Goal: Task Accomplishment & Management: Use online tool/utility

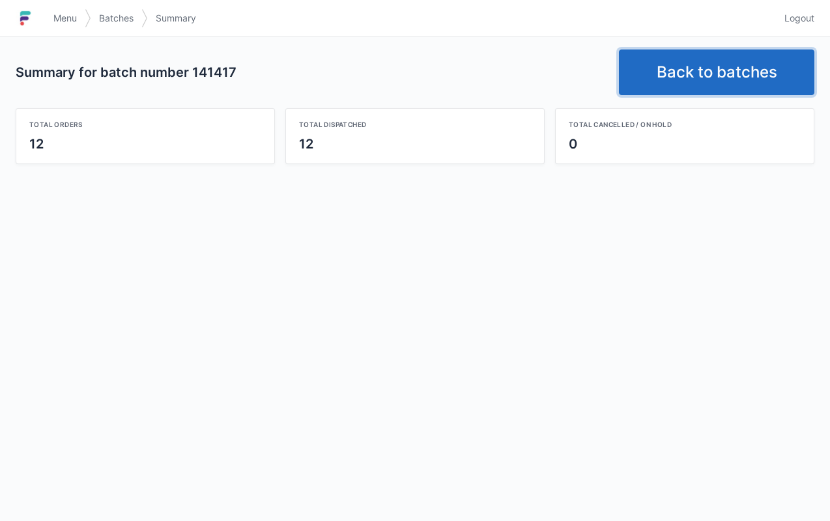
click at [679, 81] on link "Back to batches" at bounding box center [717, 73] width 196 height 46
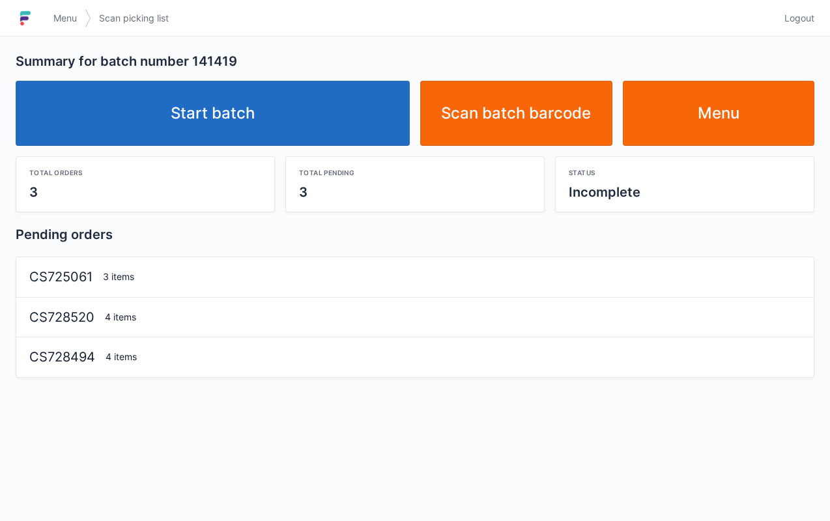
click at [316, 125] on link "Start batch" at bounding box center [213, 113] width 394 height 65
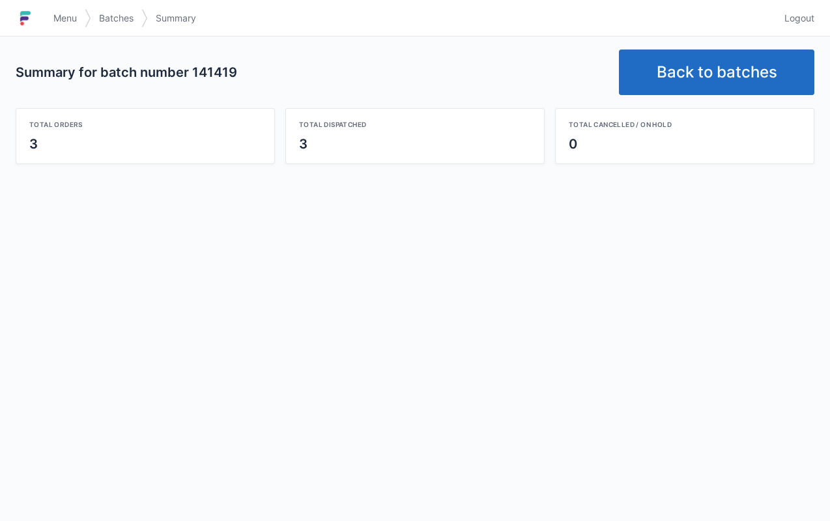
click at [690, 87] on link "Back to batches" at bounding box center [717, 73] width 196 height 46
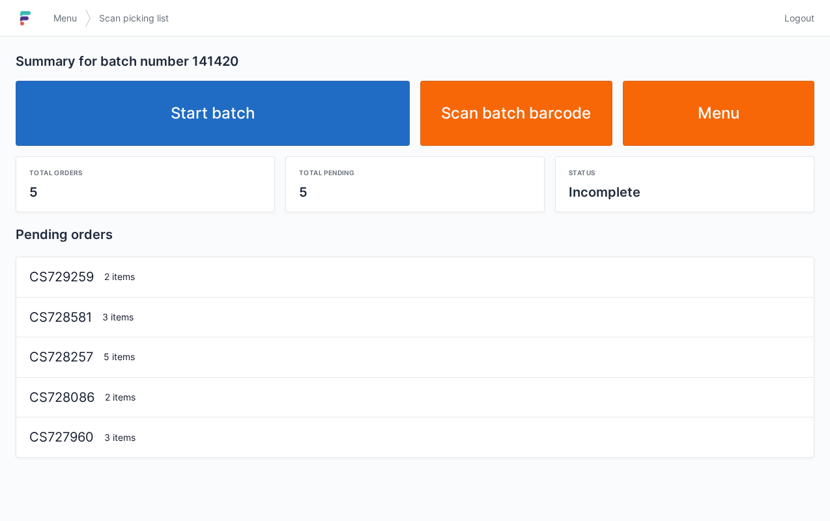
click at [300, 138] on link "Start batch" at bounding box center [213, 113] width 394 height 65
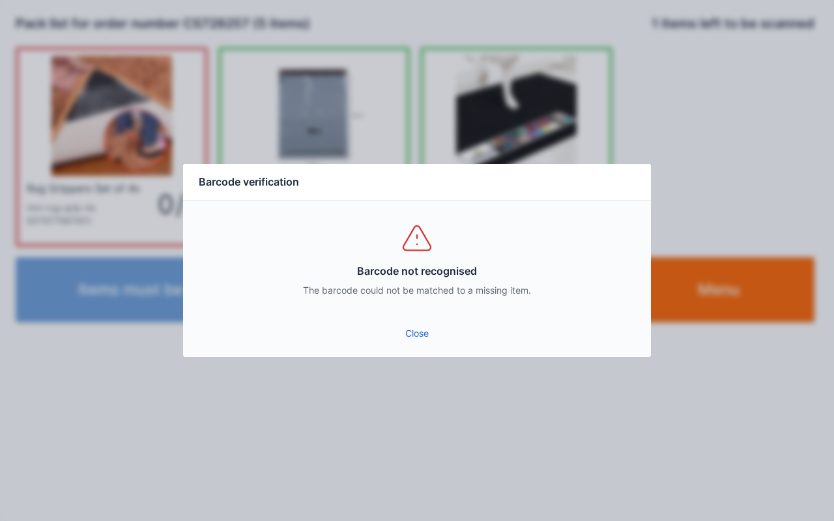
click at [411, 337] on link "Close" at bounding box center [417, 333] width 447 height 23
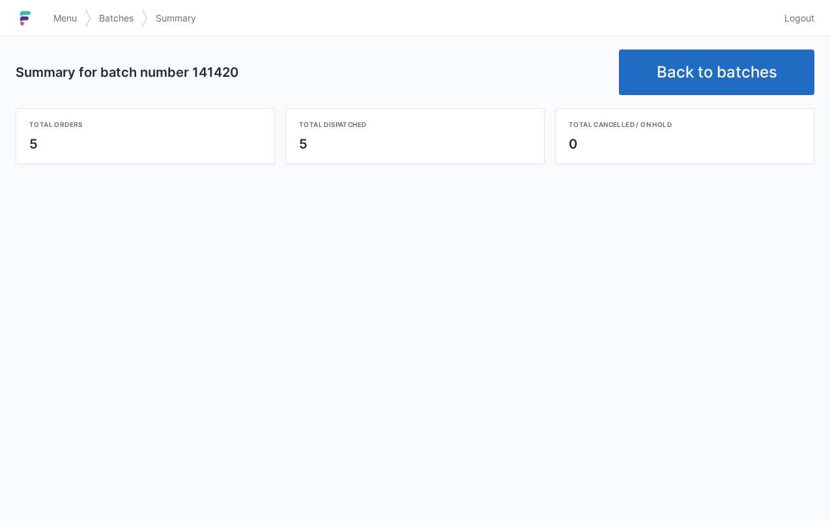
click at [721, 80] on link "Back to batches" at bounding box center [717, 73] width 196 height 46
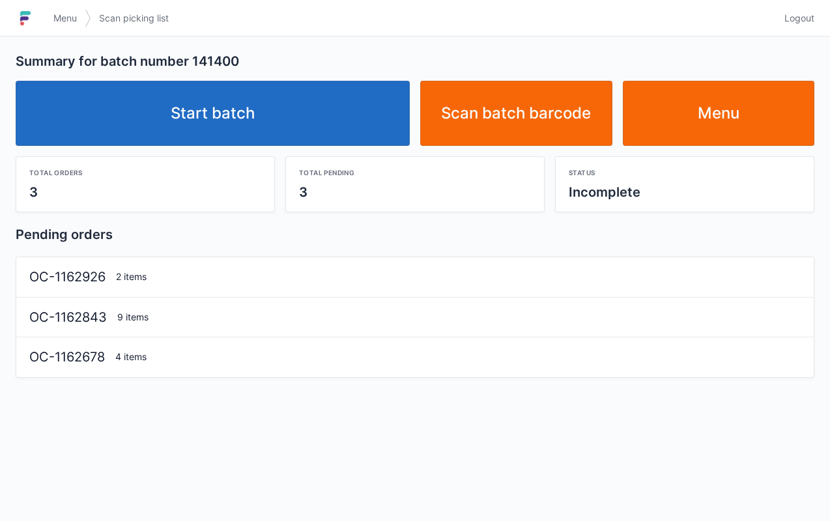
click at [308, 126] on link "Start batch" at bounding box center [213, 113] width 394 height 65
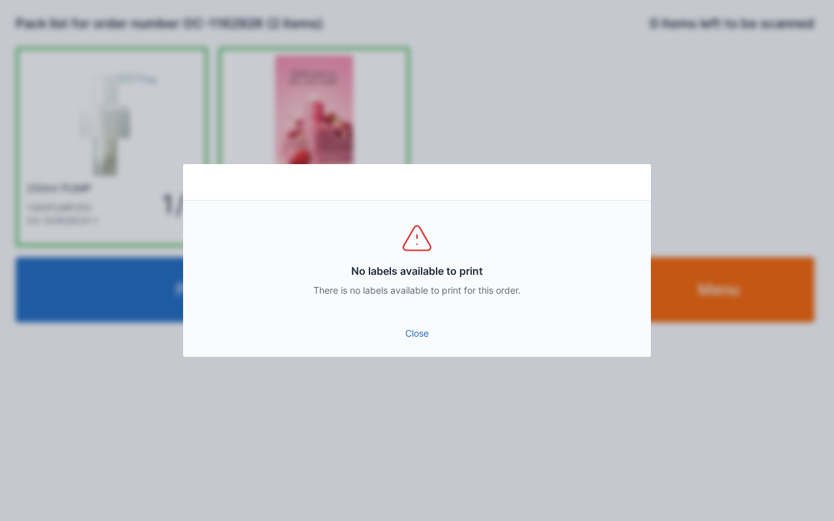
click at [422, 338] on link "Close" at bounding box center [417, 333] width 447 height 23
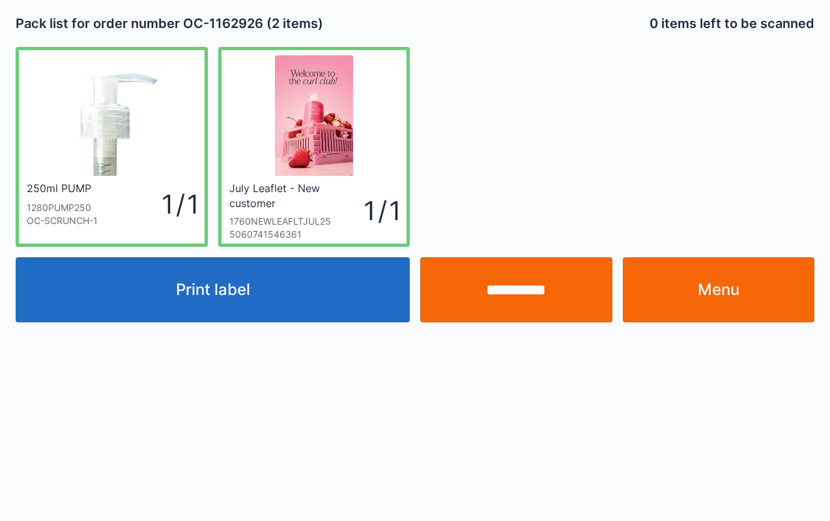
click at [538, 288] on input "**********" at bounding box center [516, 289] width 192 height 65
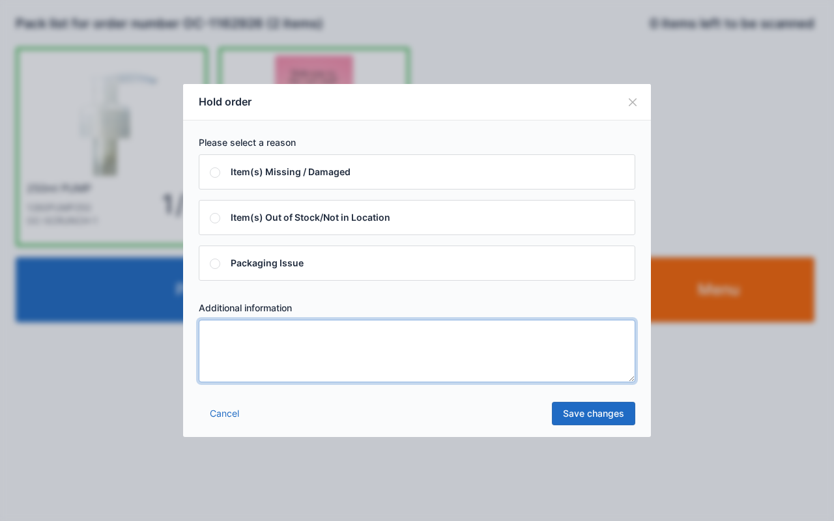
click at [283, 361] on textarea at bounding box center [417, 351] width 437 height 63
type textarea "****"
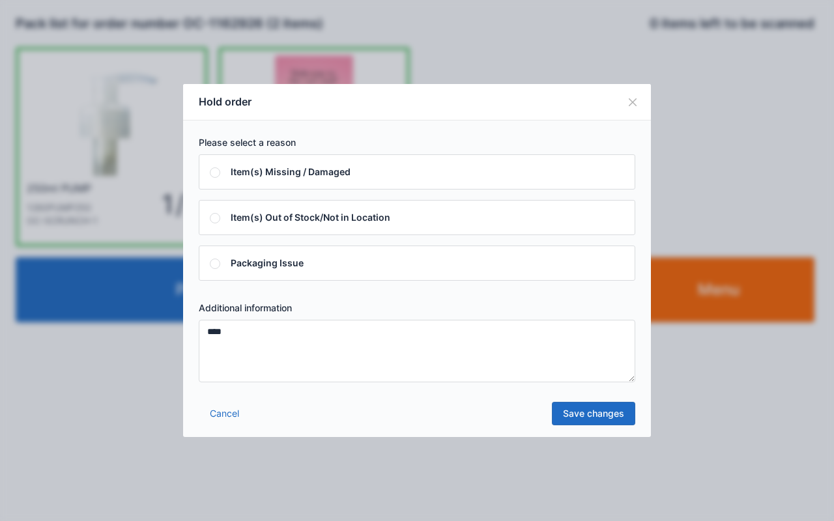
click at [607, 409] on link "Save changes" at bounding box center [593, 413] width 83 height 23
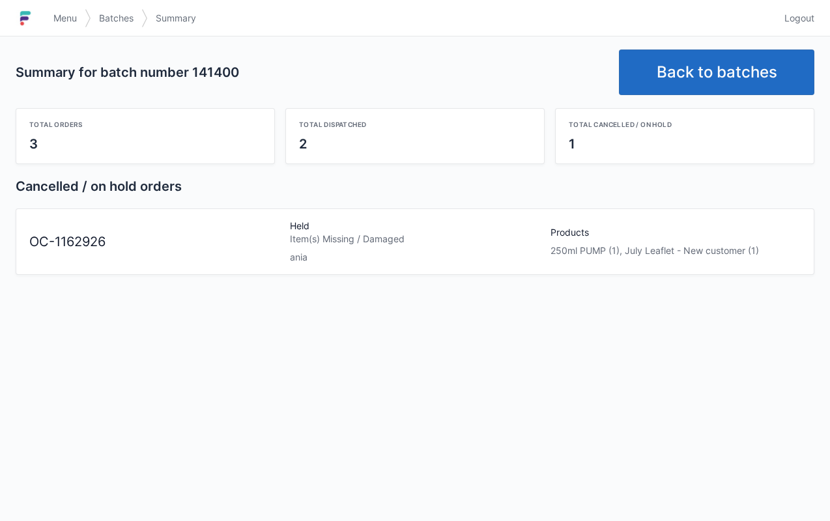
click at [59, 20] on span "Menu" at bounding box center [64, 18] width 23 height 13
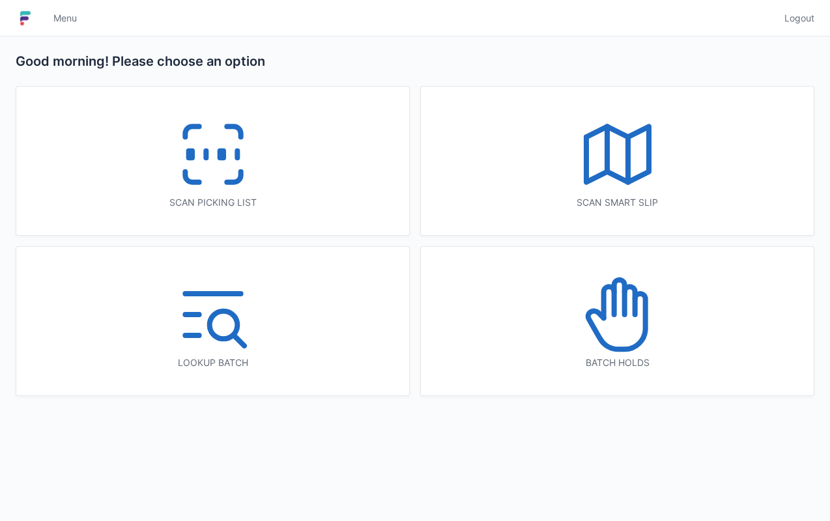
click at [233, 158] on icon at bounding box center [212, 154] width 83 height 83
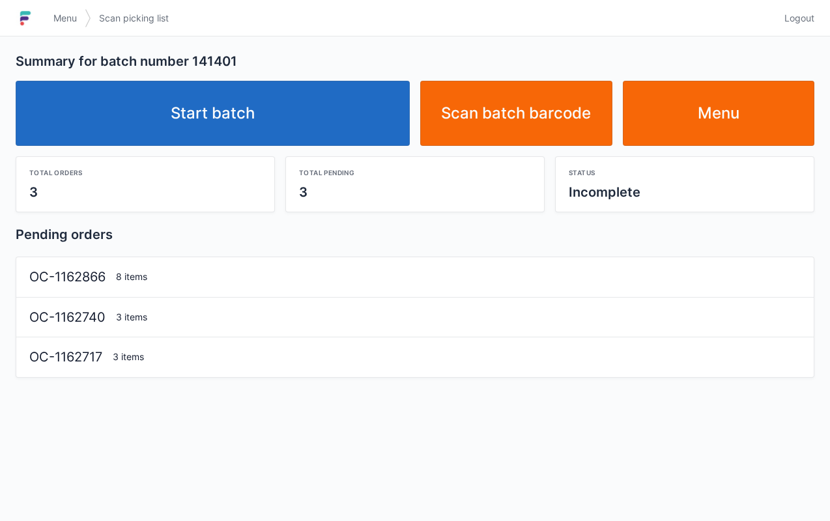
click at [298, 132] on link "Start batch" at bounding box center [213, 113] width 394 height 65
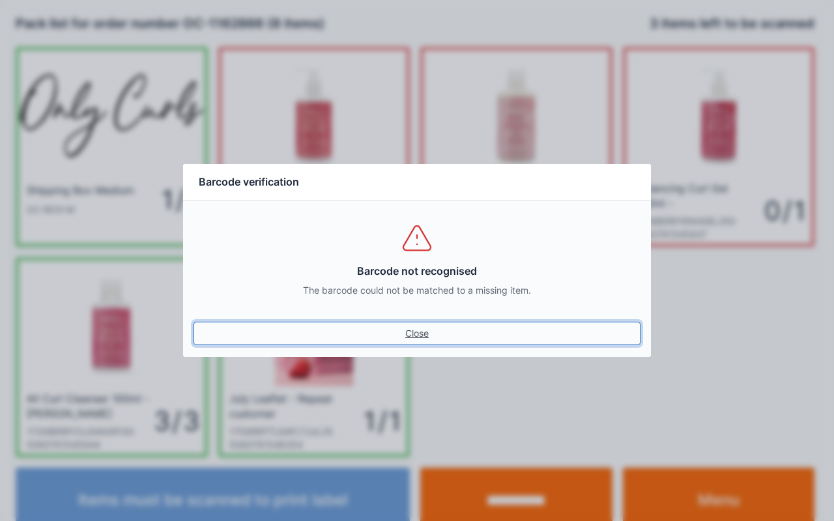
click at [416, 332] on link "Close" at bounding box center [417, 333] width 447 height 23
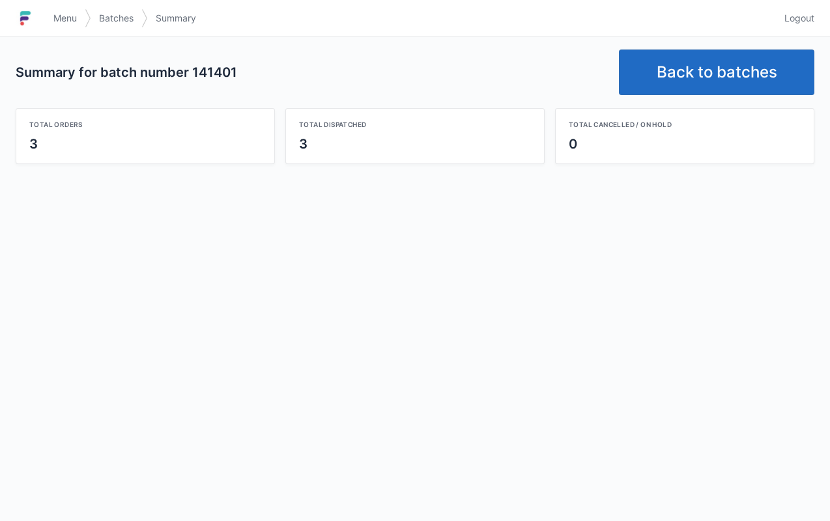
click at [716, 90] on link "Back to batches" at bounding box center [717, 73] width 196 height 46
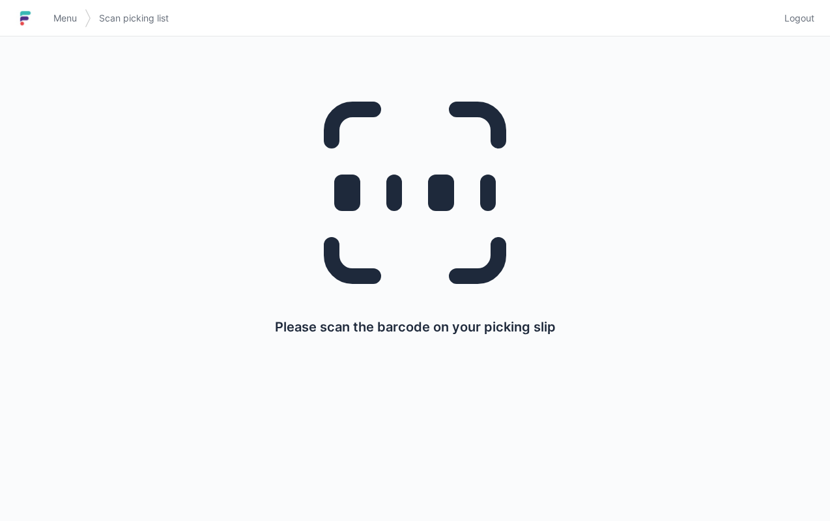
click at [52, 21] on link "Menu" at bounding box center [65, 18] width 39 height 23
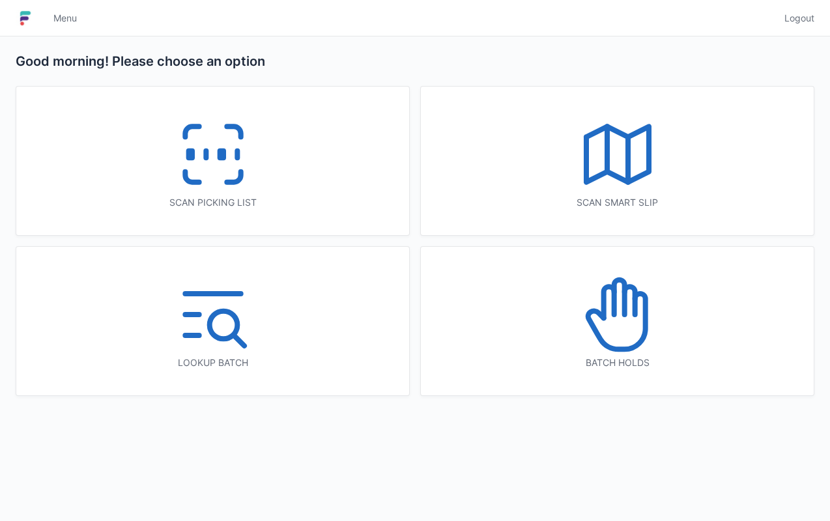
click at [233, 146] on icon at bounding box center [212, 154] width 83 height 83
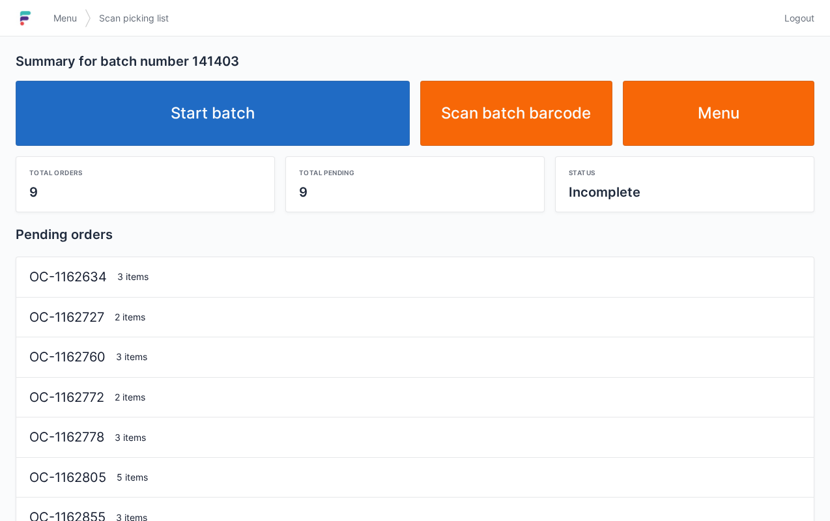
click at [295, 122] on link "Start batch" at bounding box center [213, 113] width 394 height 65
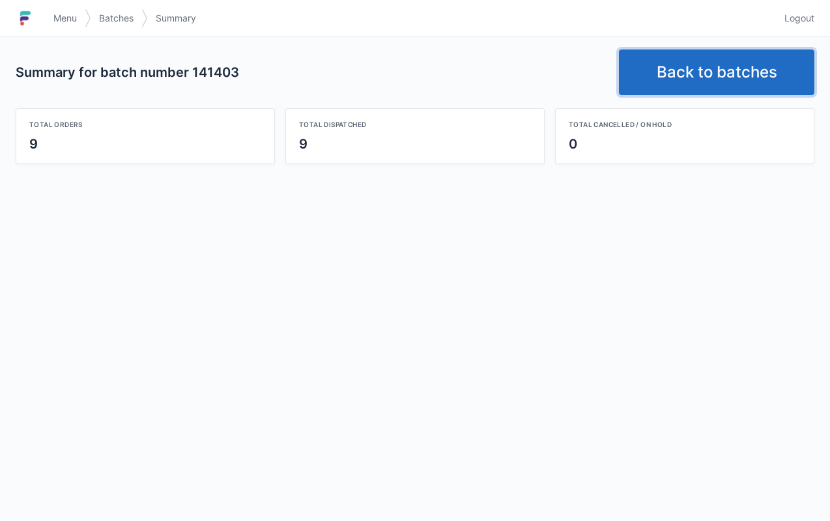
click at [706, 92] on link "Back to batches" at bounding box center [717, 73] width 196 height 46
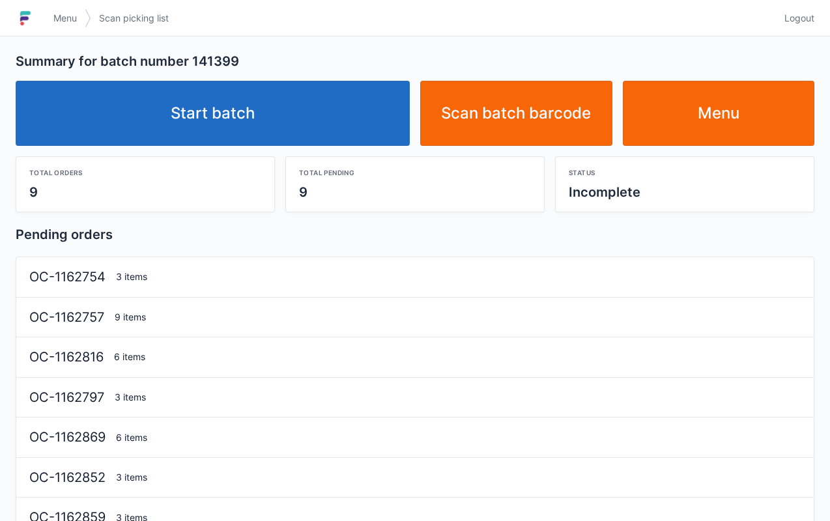
click at [281, 117] on link "Start batch" at bounding box center [213, 113] width 394 height 65
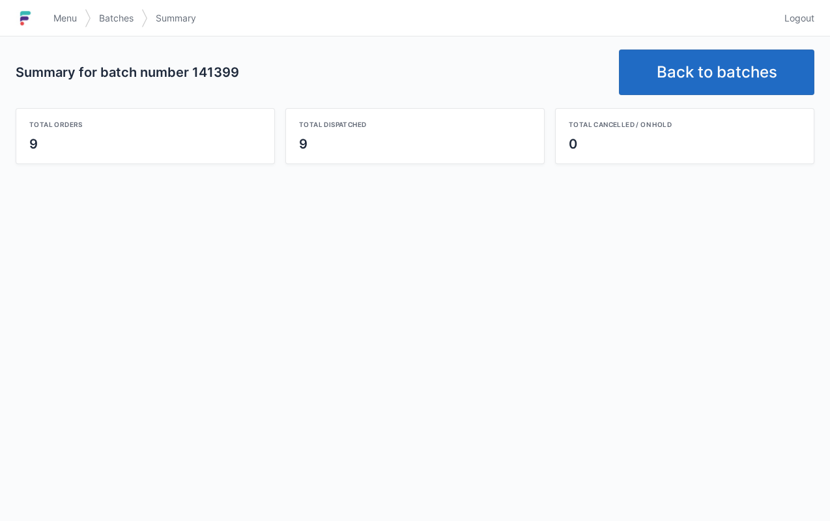
click at [51, 16] on link "Menu" at bounding box center [65, 18] width 39 height 23
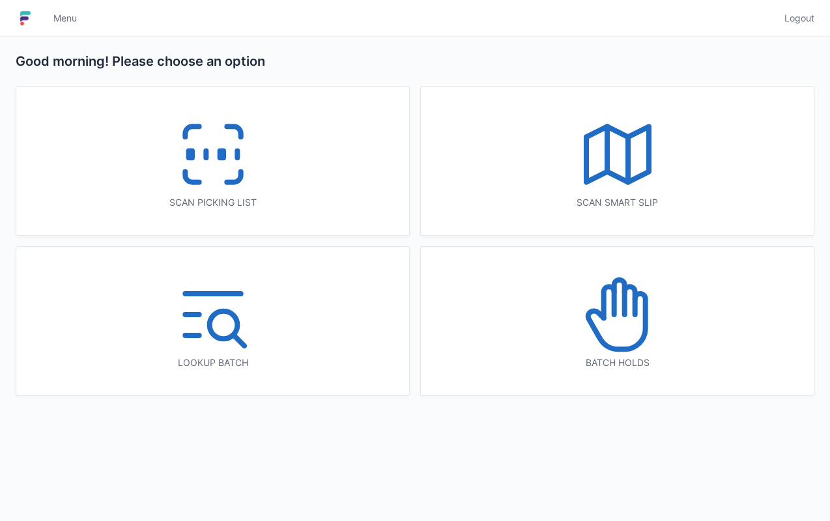
click at [218, 142] on icon at bounding box center [212, 154] width 83 height 83
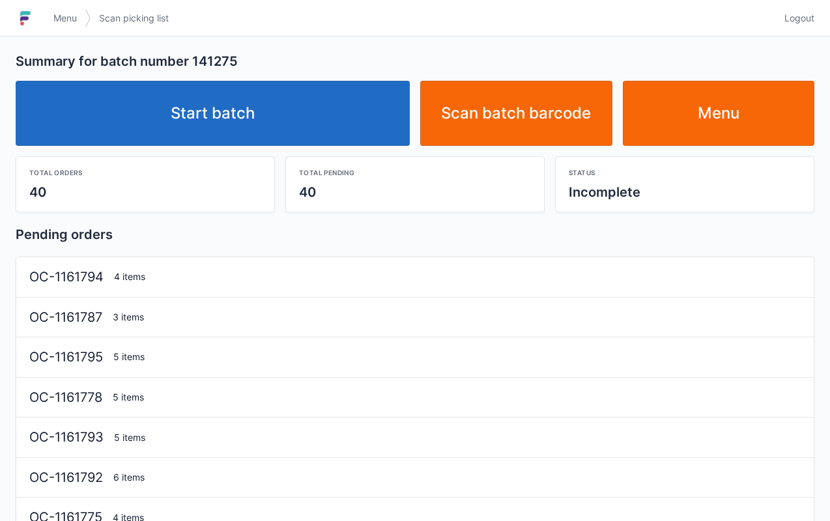
click at [305, 93] on link "Start batch" at bounding box center [213, 113] width 394 height 65
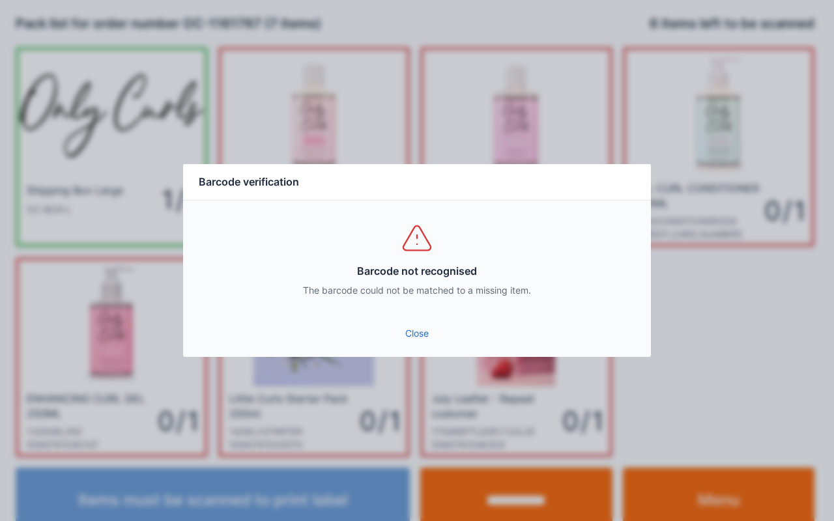
click at [415, 336] on link "Close" at bounding box center [417, 333] width 447 height 23
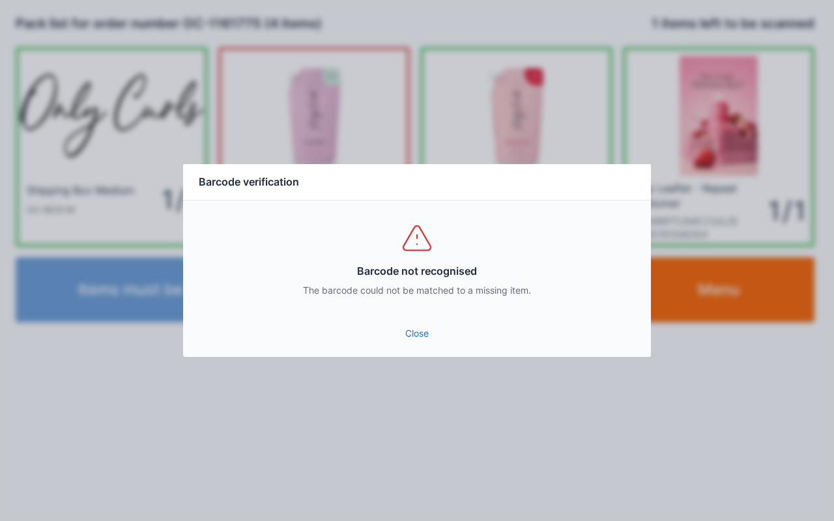
click at [408, 340] on link "Close" at bounding box center [417, 333] width 447 height 23
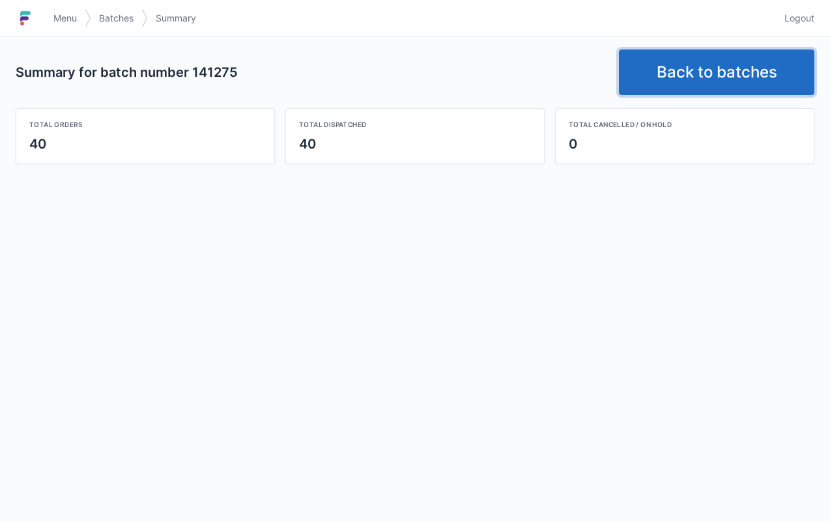
click at [720, 75] on link "Back to batches" at bounding box center [717, 73] width 196 height 46
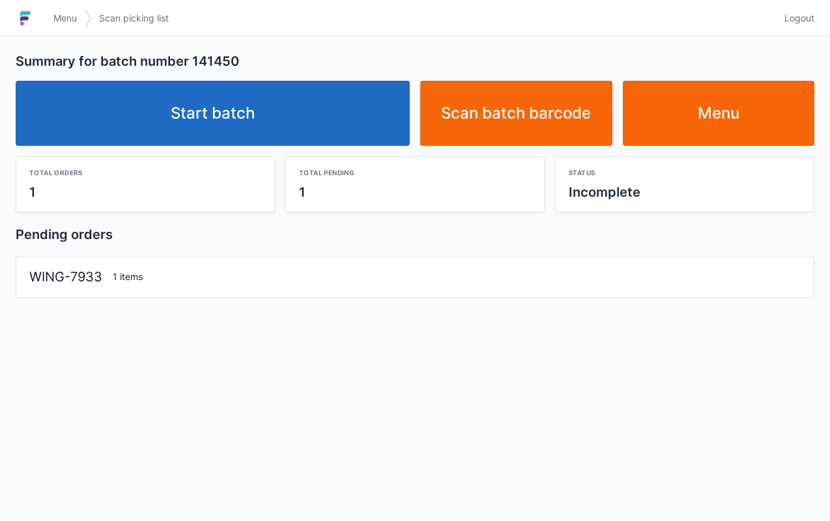
click at [304, 117] on link "Start batch" at bounding box center [213, 113] width 394 height 65
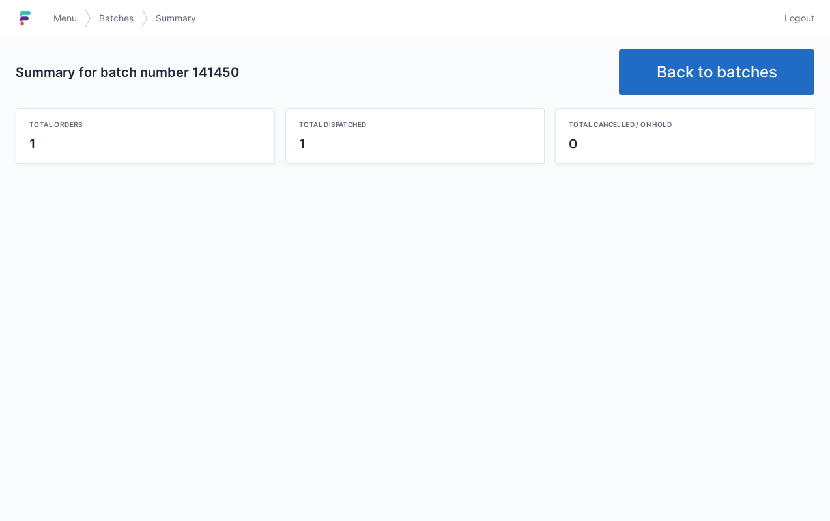
click at [366, 308] on div "Summary for batch number 141450 Back to batches Total orders 1 Total dispatched…" at bounding box center [415, 278] width 830 height 485
click at [64, 17] on span "Menu" at bounding box center [64, 18] width 23 height 13
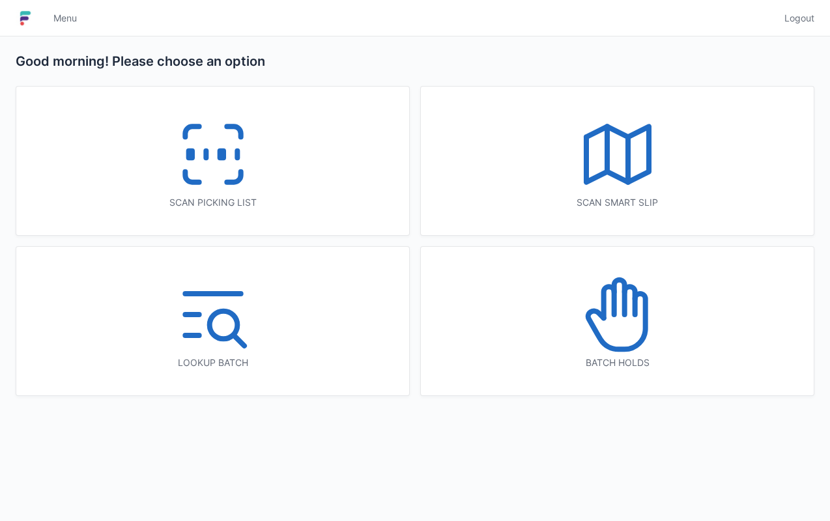
click at [214, 161] on icon at bounding box center [212, 154] width 83 height 83
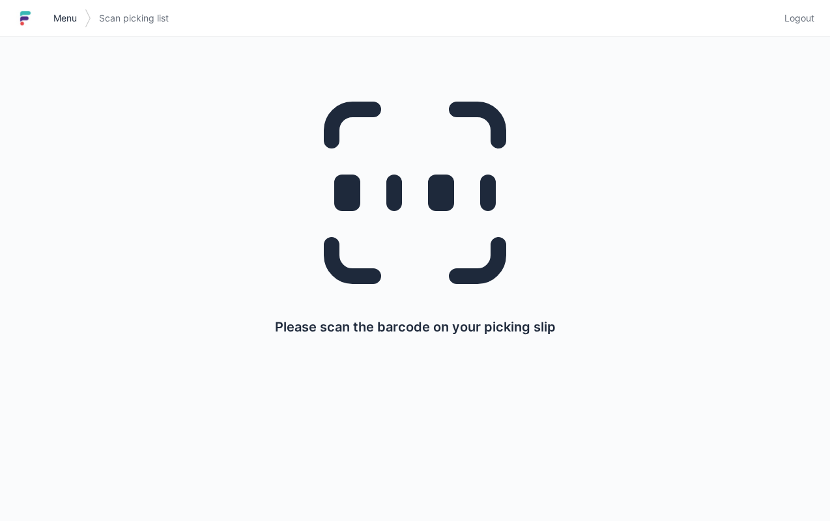
click at [60, 7] on link "Menu" at bounding box center [65, 18] width 39 height 23
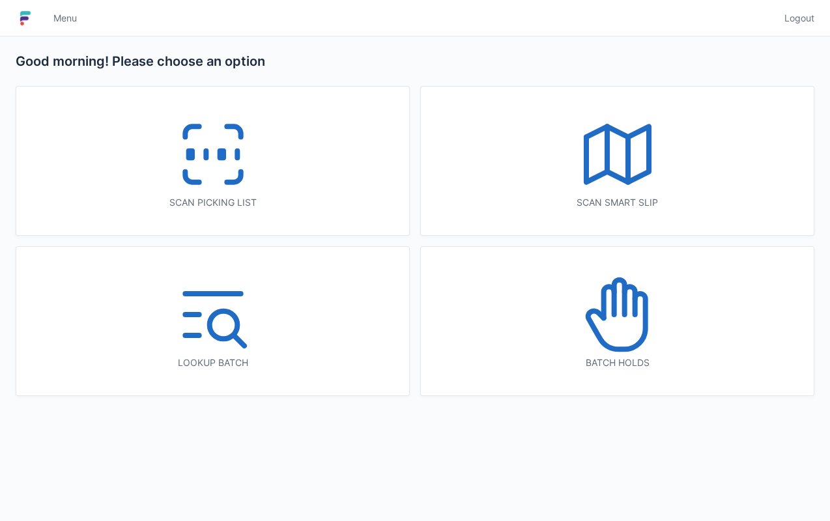
click at [622, 172] on icon at bounding box center [617, 154] width 83 height 83
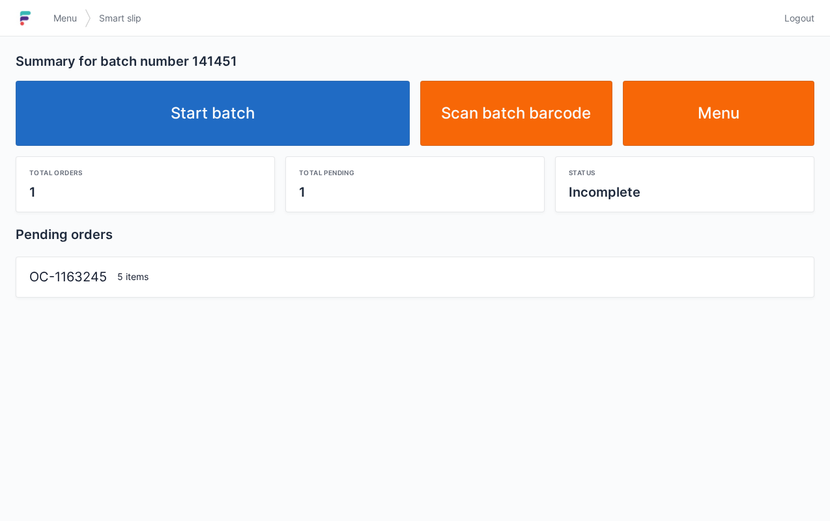
click at [263, 108] on link "Start batch" at bounding box center [213, 113] width 394 height 65
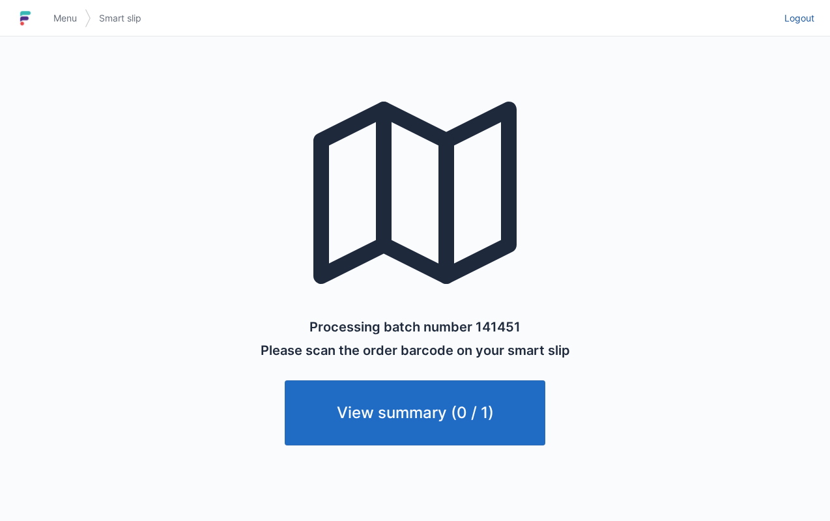
click at [811, 22] on span "Logout" at bounding box center [800, 18] width 30 height 13
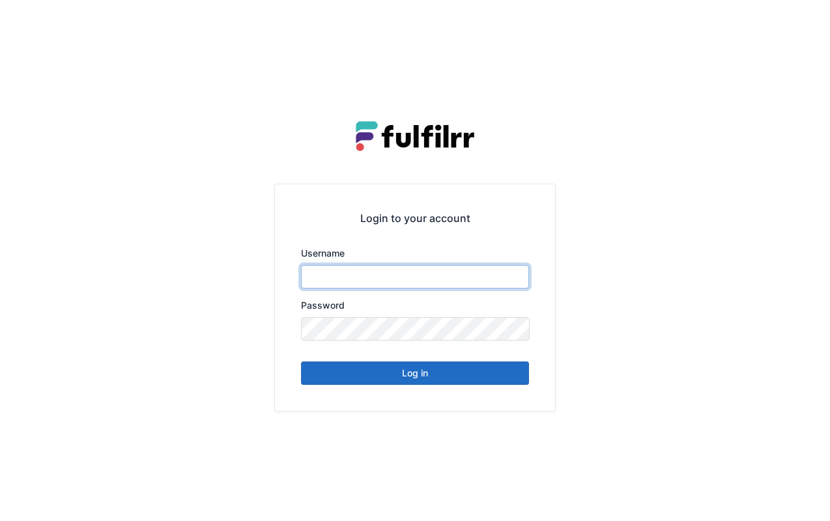
type input "******"
click at [444, 379] on button "Log in" at bounding box center [415, 373] width 228 height 23
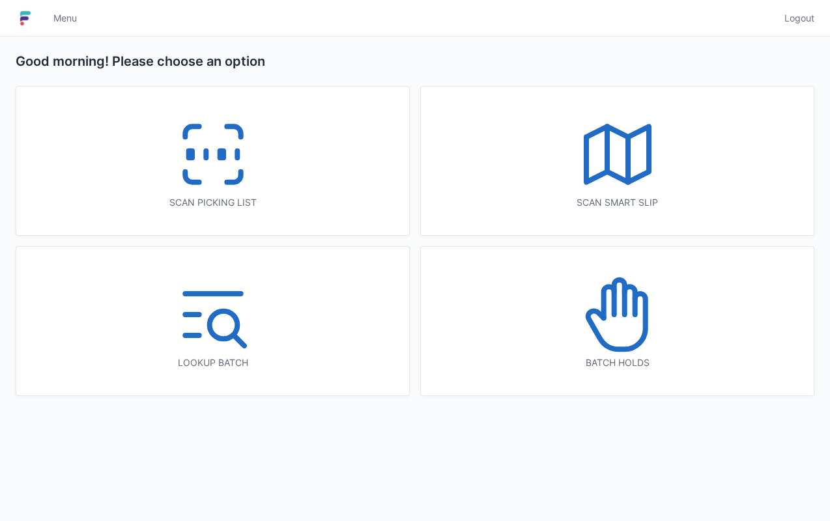
click at [227, 173] on icon at bounding box center [212, 154] width 83 height 83
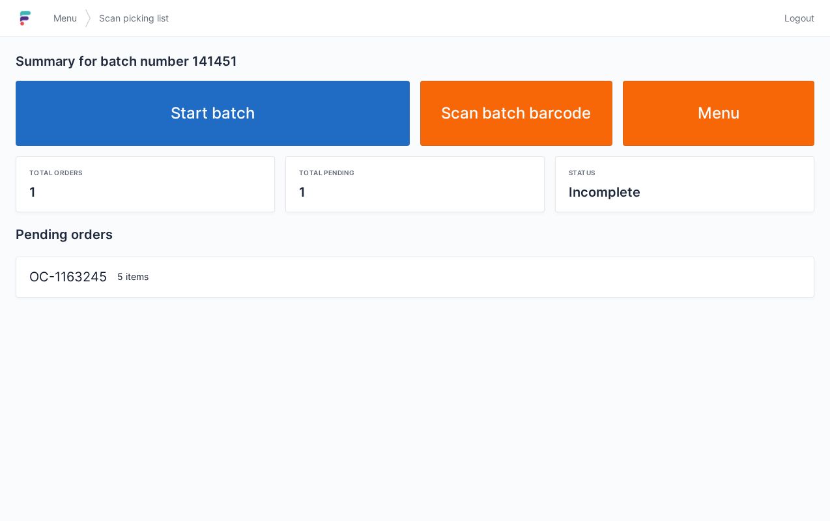
click at [287, 128] on link "Start batch" at bounding box center [213, 113] width 394 height 65
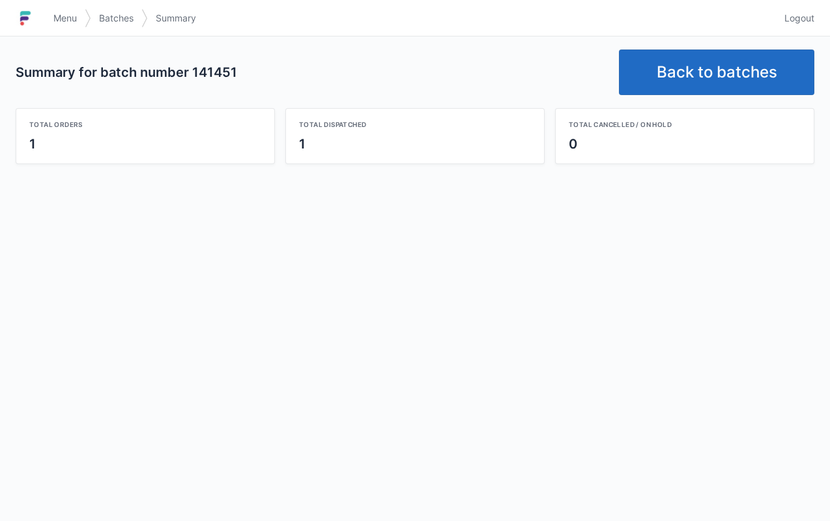
click at [725, 78] on link "Back to batches" at bounding box center [717, 73] width 196 height 46
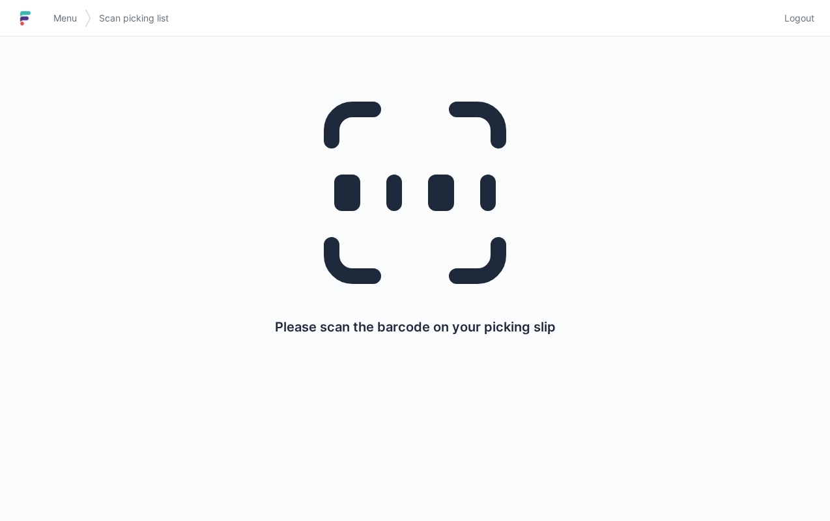
click at [71, 22] on span "Menu" at bounding box center [64, 18] width 23 height 13
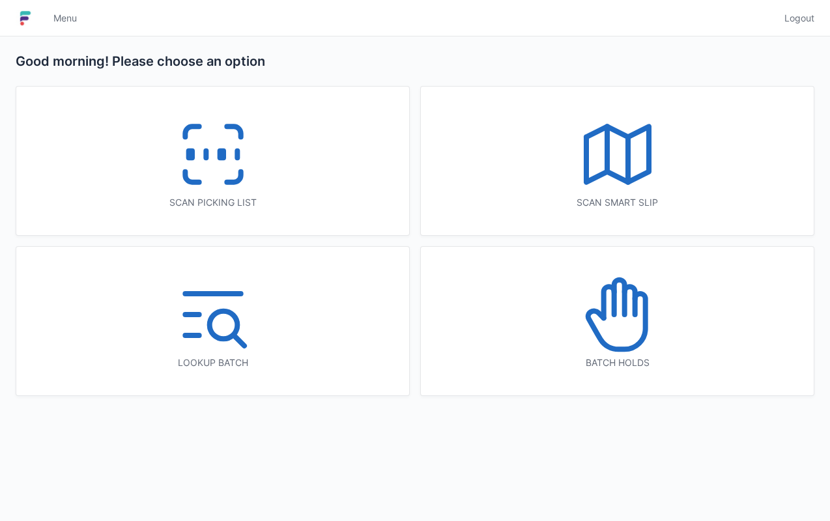
click at [657, 160] on icon at bounding box center [617, 154] width 83 height 83
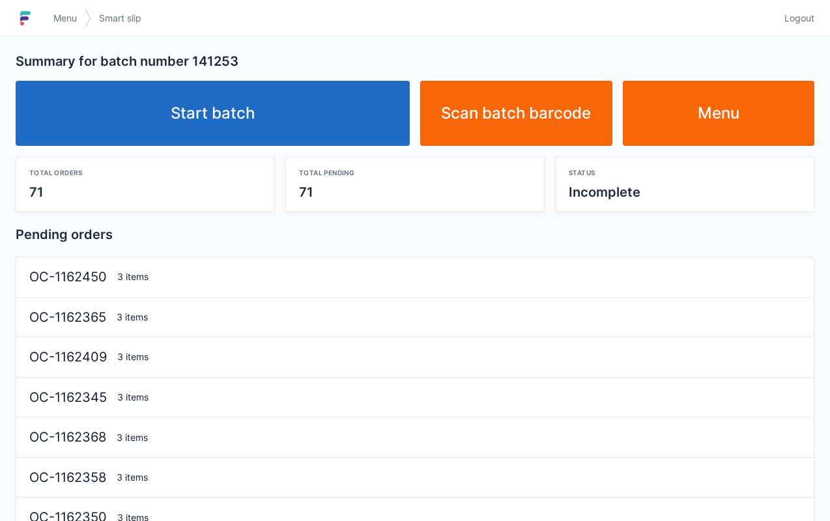
click at [307, 118] on link "Start batch" at bounding box center [213, 113] width 394 height 65
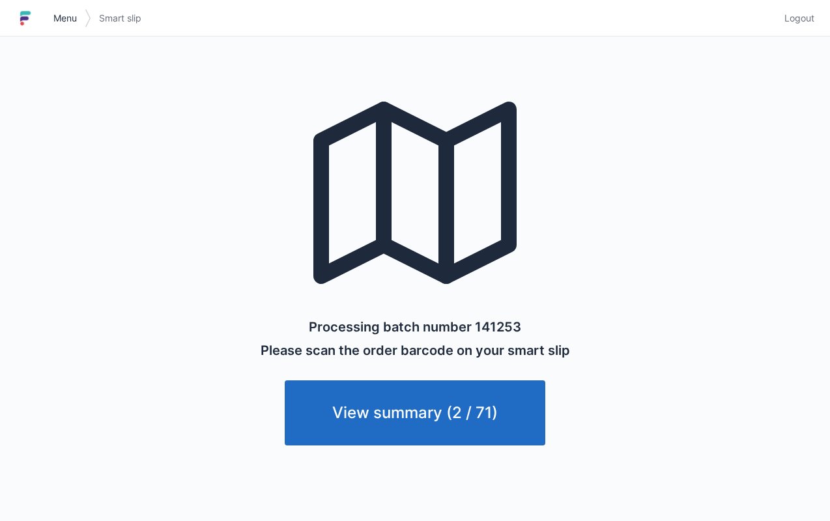
click at [61, 27] on link "Menu" at bounding box center [65, 18] width 39 height 23
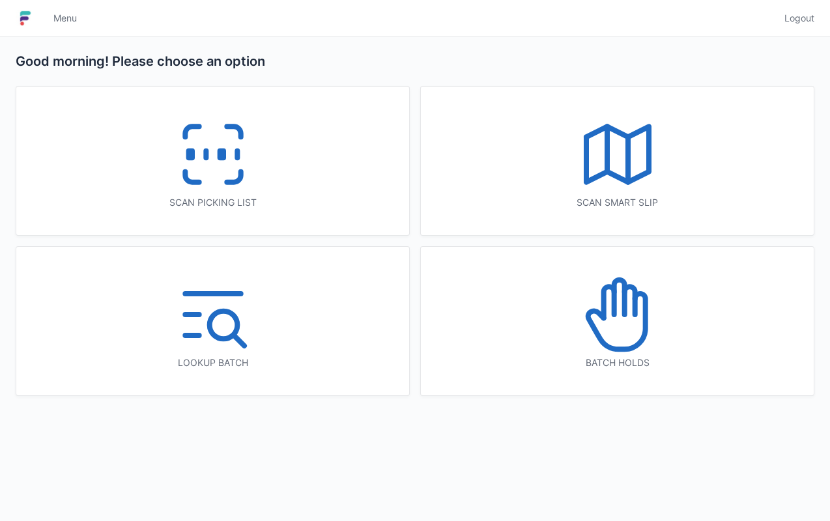
click at [210, 173] on icon at bounding box center [212, 154] width 83 height 83
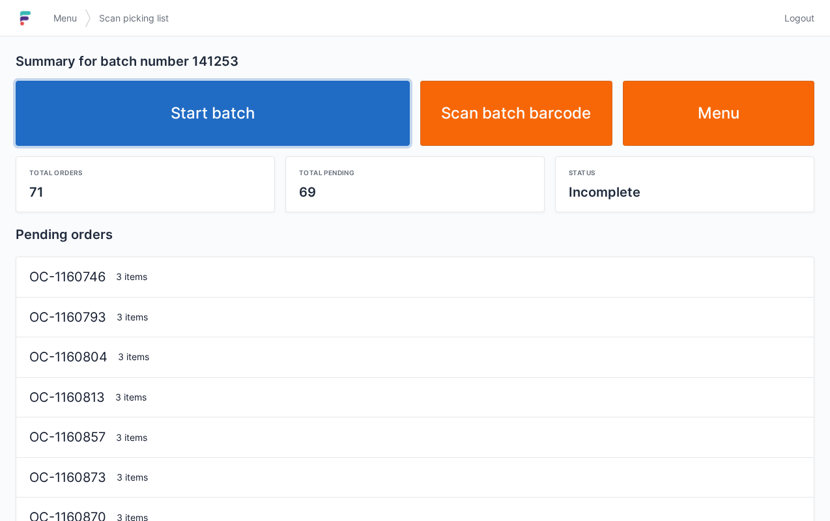
click at [269, 128] on link "Start batch" at bounding box center [213, 113] width 394 height 65
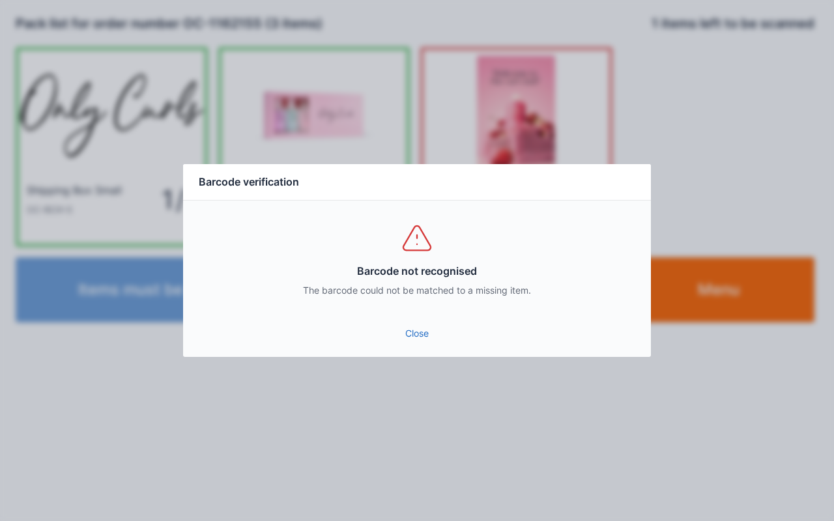
click at [429, 340] on link "Close" at bounding box center [417, 333] width 447 height 23
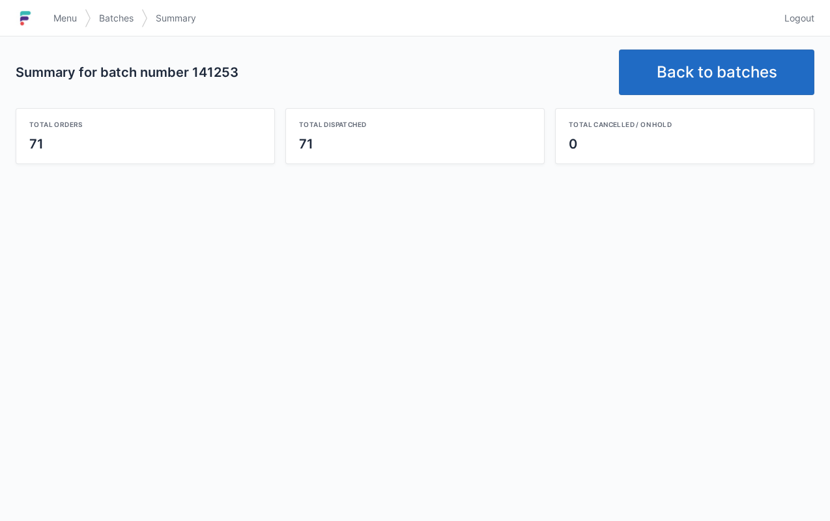
click at [721, 61] on link "Back to batches" at bounding box center [717, 73] width 196 height 46
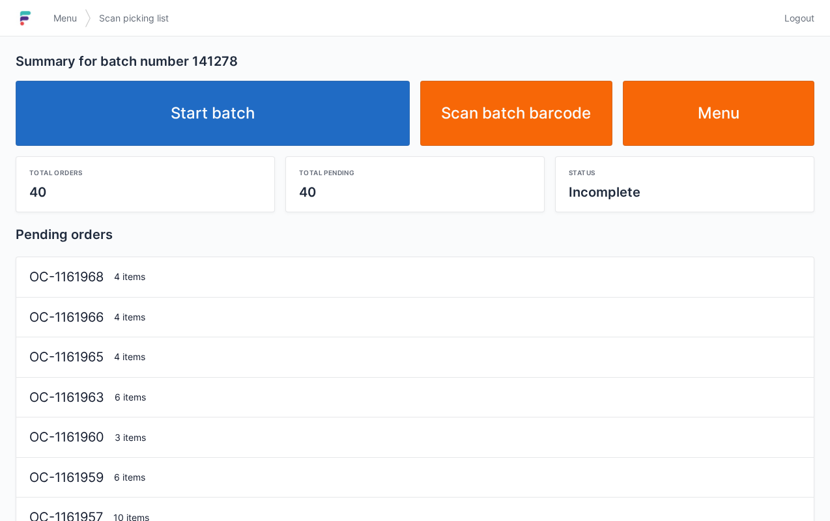
click at [224, 125] on link "Start batch" at bounding box center [213, 113] width 394 height 65
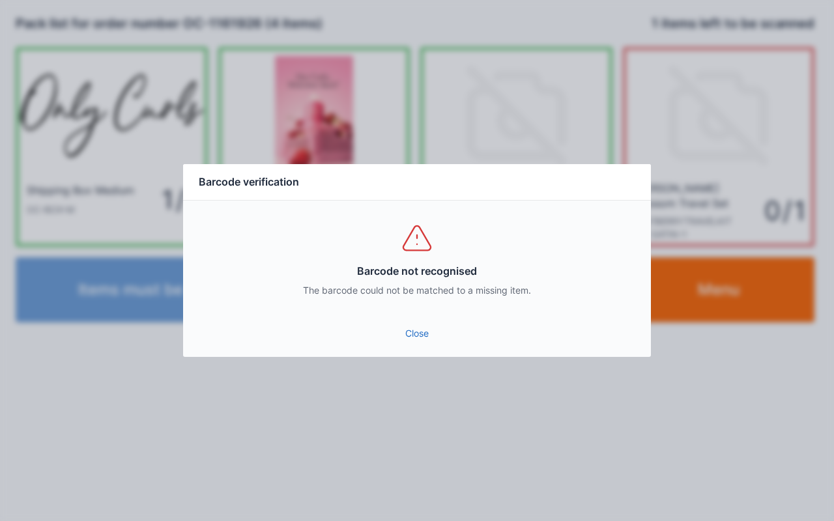
click at [401, 336] on link "Close" at bounding box center [417, 333] width 447 height 23
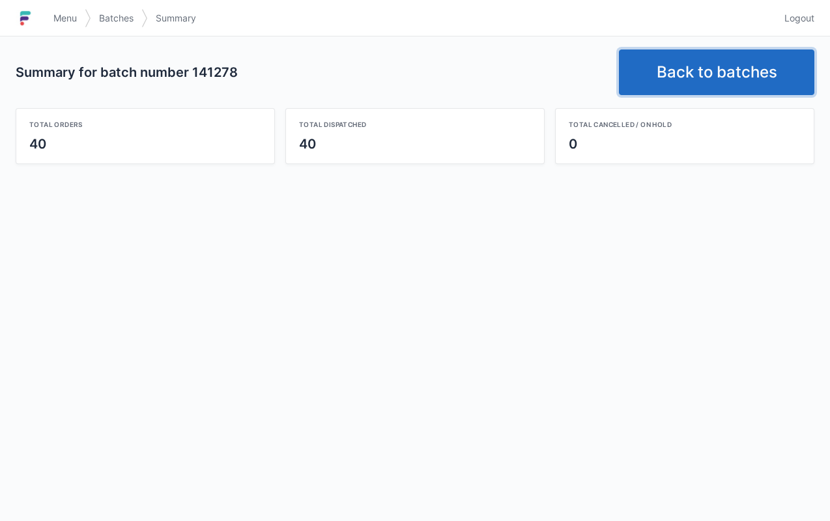
click at [715, 90] on link "Back to batches" at bounding box center [717, 73] width 196 height 46
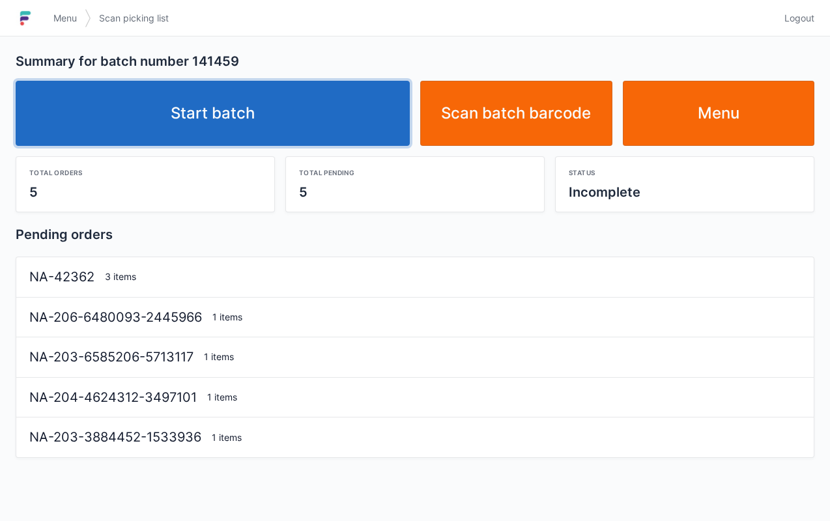
click at [257, 130] on link "Start batch" at bounding box center [213, 113] width 394 height 65
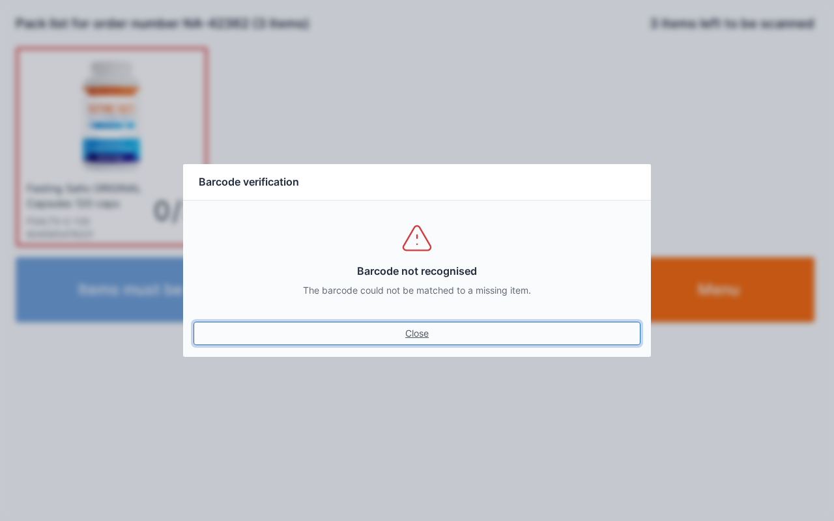
click at [396, 338] on link "Close" at bounding box center [417, 333] width 447 height 23
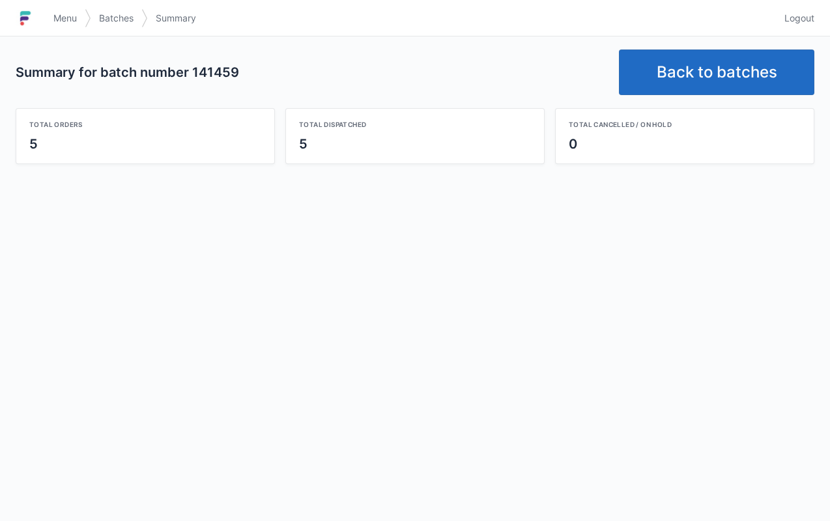
click at [747, 69] on link "Back to batches" at bounding box center [717, 73] width 196 height 46
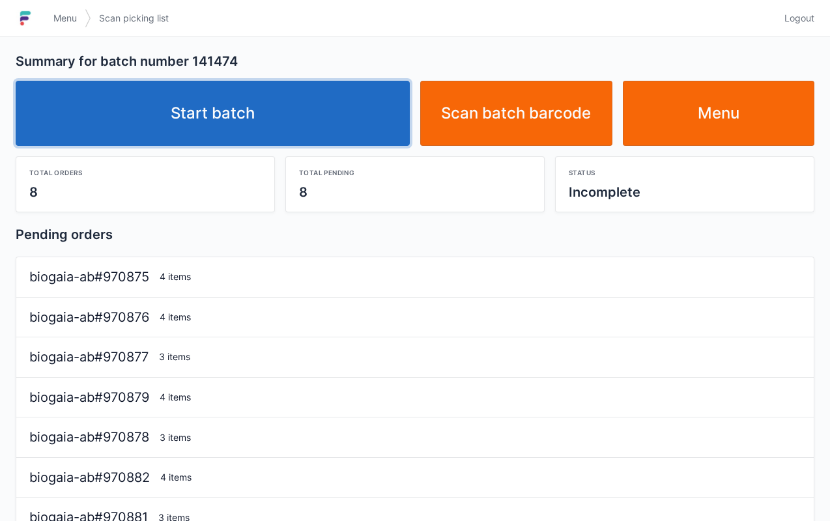
click at [278, 123] on link "Start batch" at bounding box center [213, 113] width 394 height 65
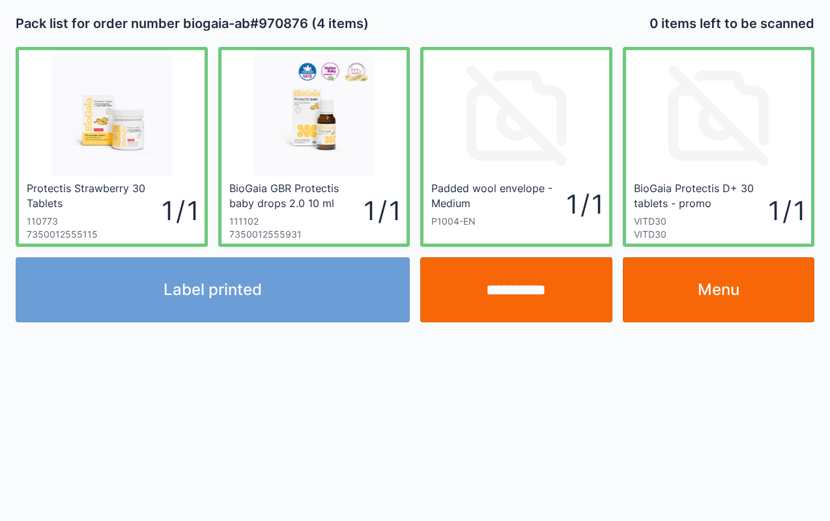
click at [729, 293] on link "Menu" at bounding box center [719, 289] width 192 height 65
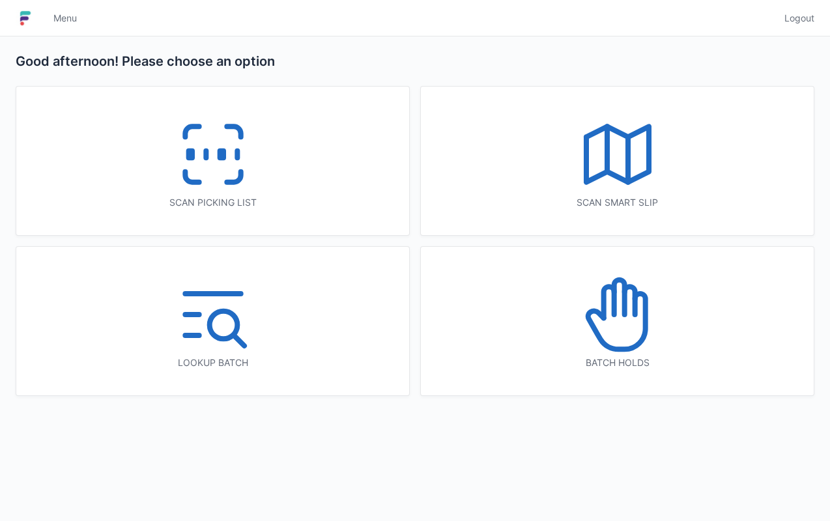
click at [182, 166] on icon at bounding box center [212, 154] width 83 height 83
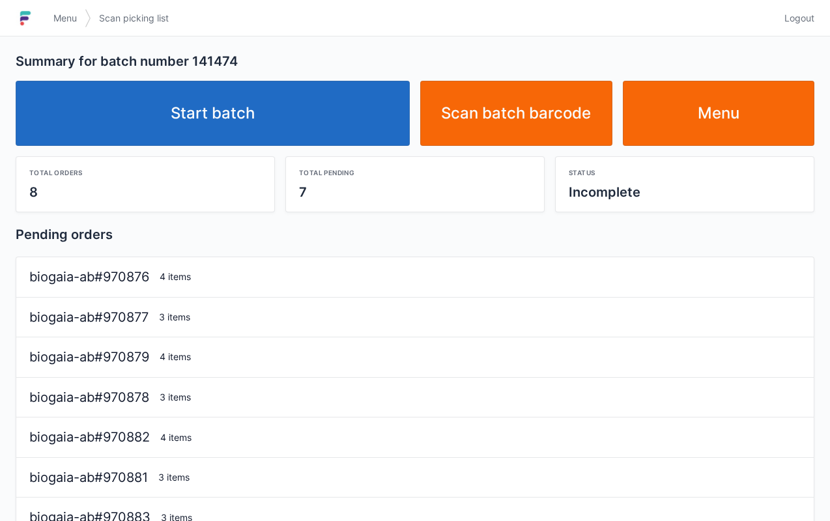
click at [231, 111] on link "Start batch" at bounding box center [213, 113] width 394 height 65
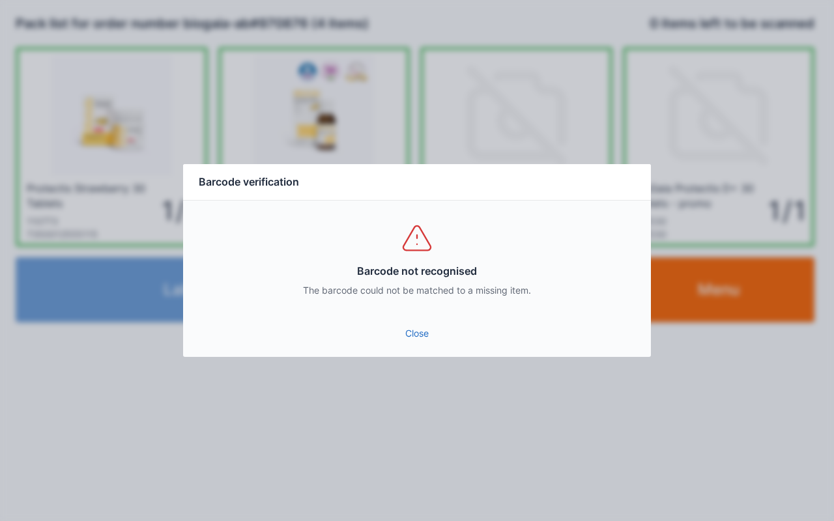
click at [411, 342] on link "Close" at bounding box center [417, 333] width 447 height 23
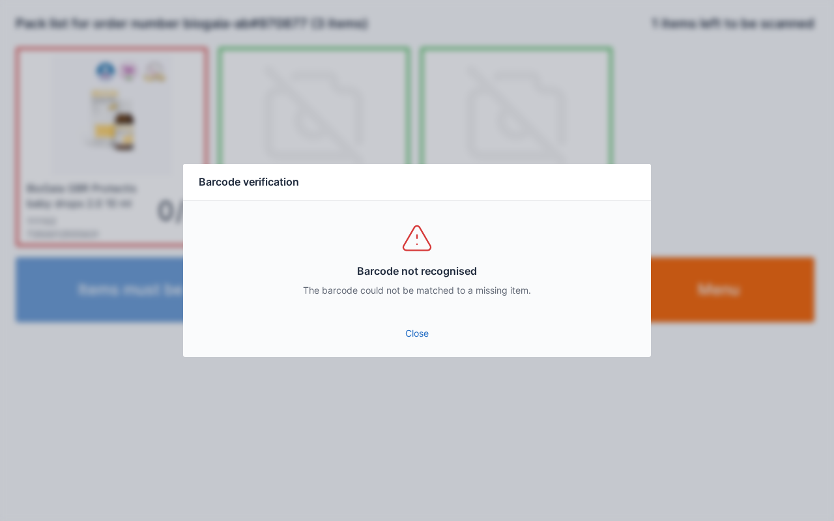
click at [422, 343] on link "Close" at bounding box center [417, 333] width 447 height 23
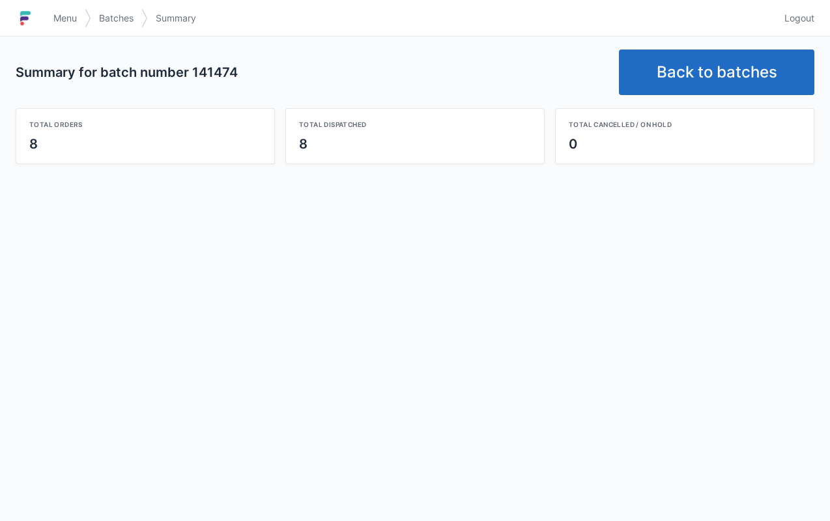
click at [726, 59] on link "Back to batches" at bounding box center [717, 73] width 196 height 46
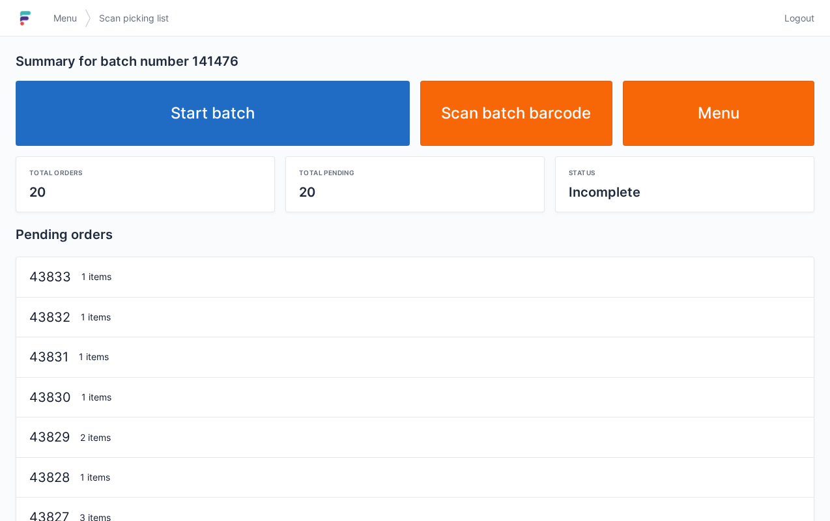
click at [269, 123] on link "Start batch" at bounding box center [213, 113] width 394 height 65
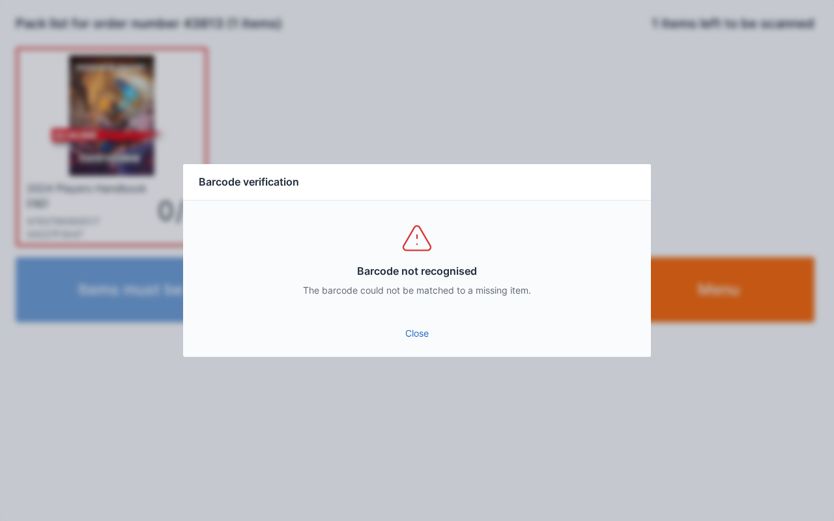
click at [409, 308] on div "Barcode not recognised The barcode could not be matched to a missing item." at bounding box center [417, 259] width 468 height 117
click at [404, 325] on link "Close" at bounding box center [417, 333] width 447 height 23
